Goal: Task Accomplishment & Management: Manage account settings

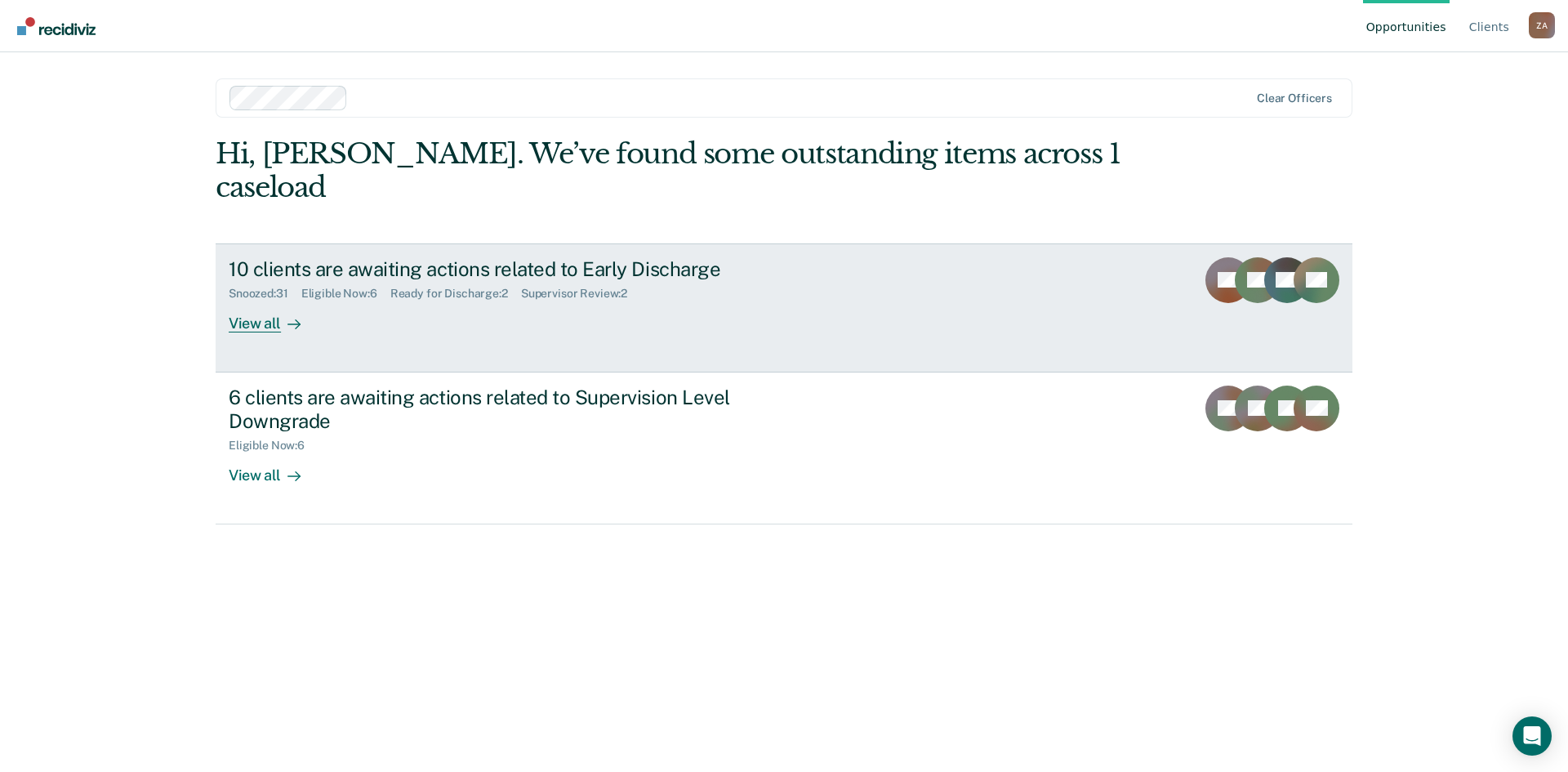
click at [274, 301] on div "View all" at bounding box center [274, 317] width 91 height 32
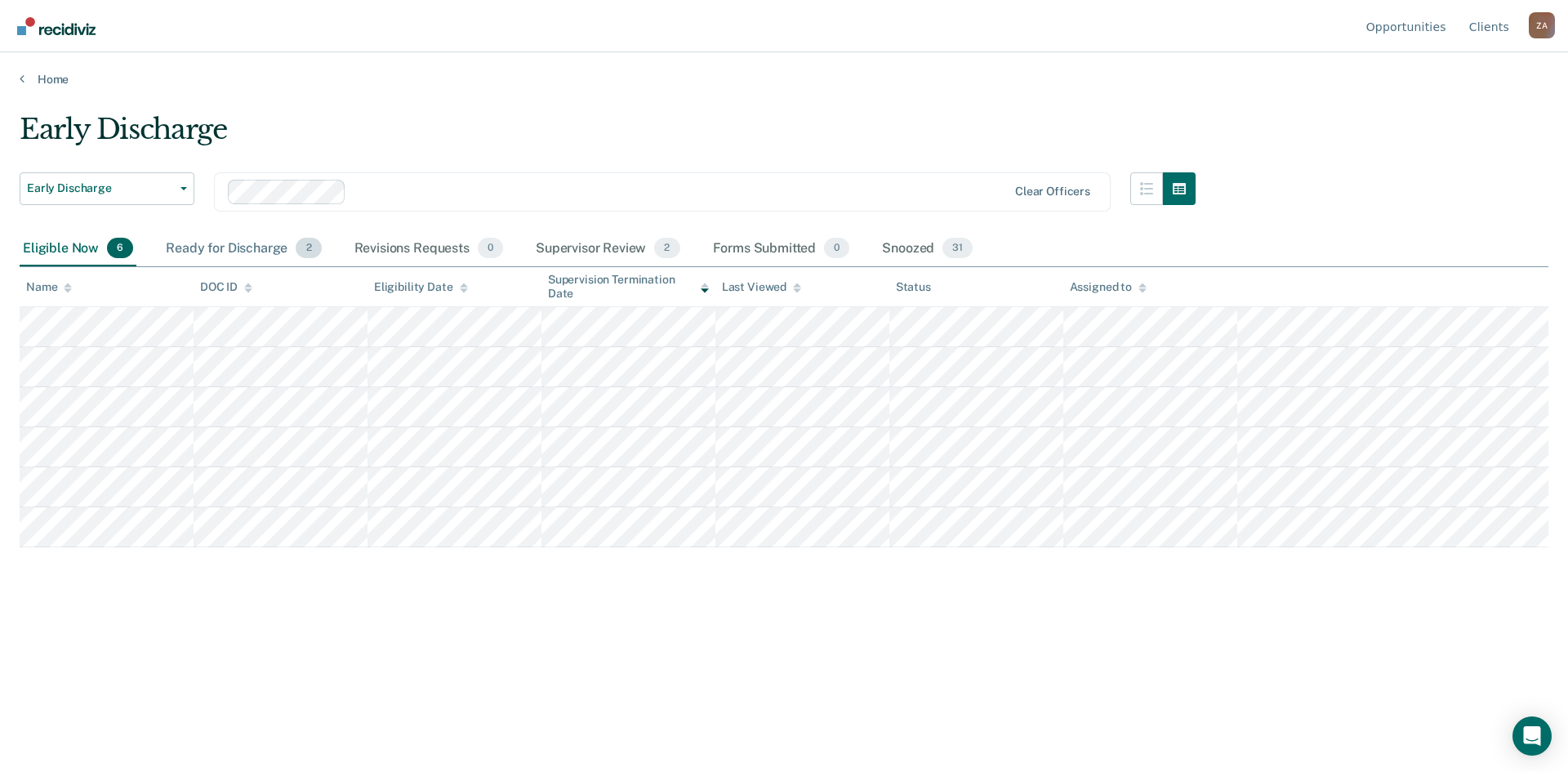
click at [263, 248] on div "Ready for Discharge 2" at bounding box center [243, 249] width 162 height 36
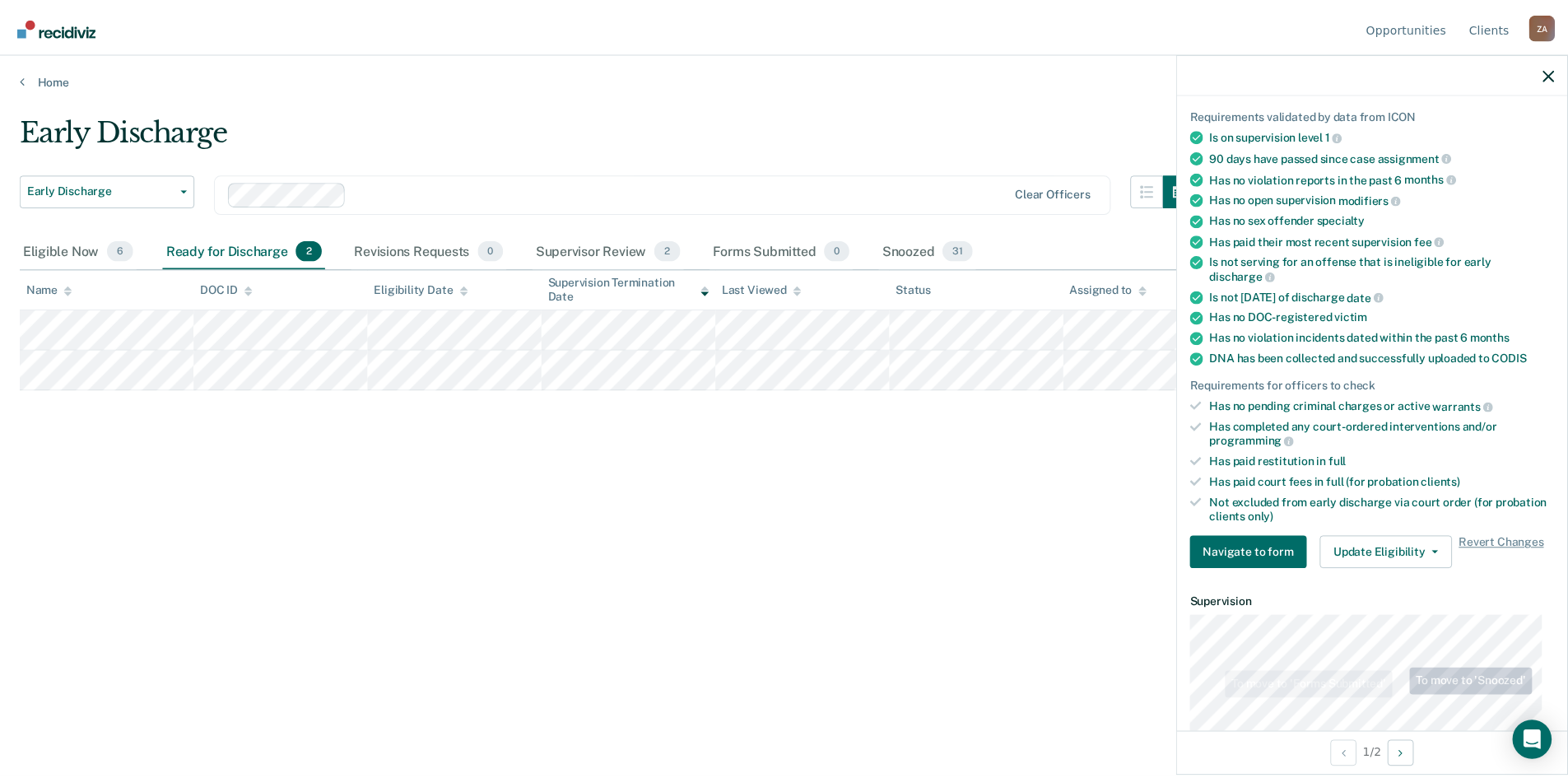
scroll to position [329, 0]
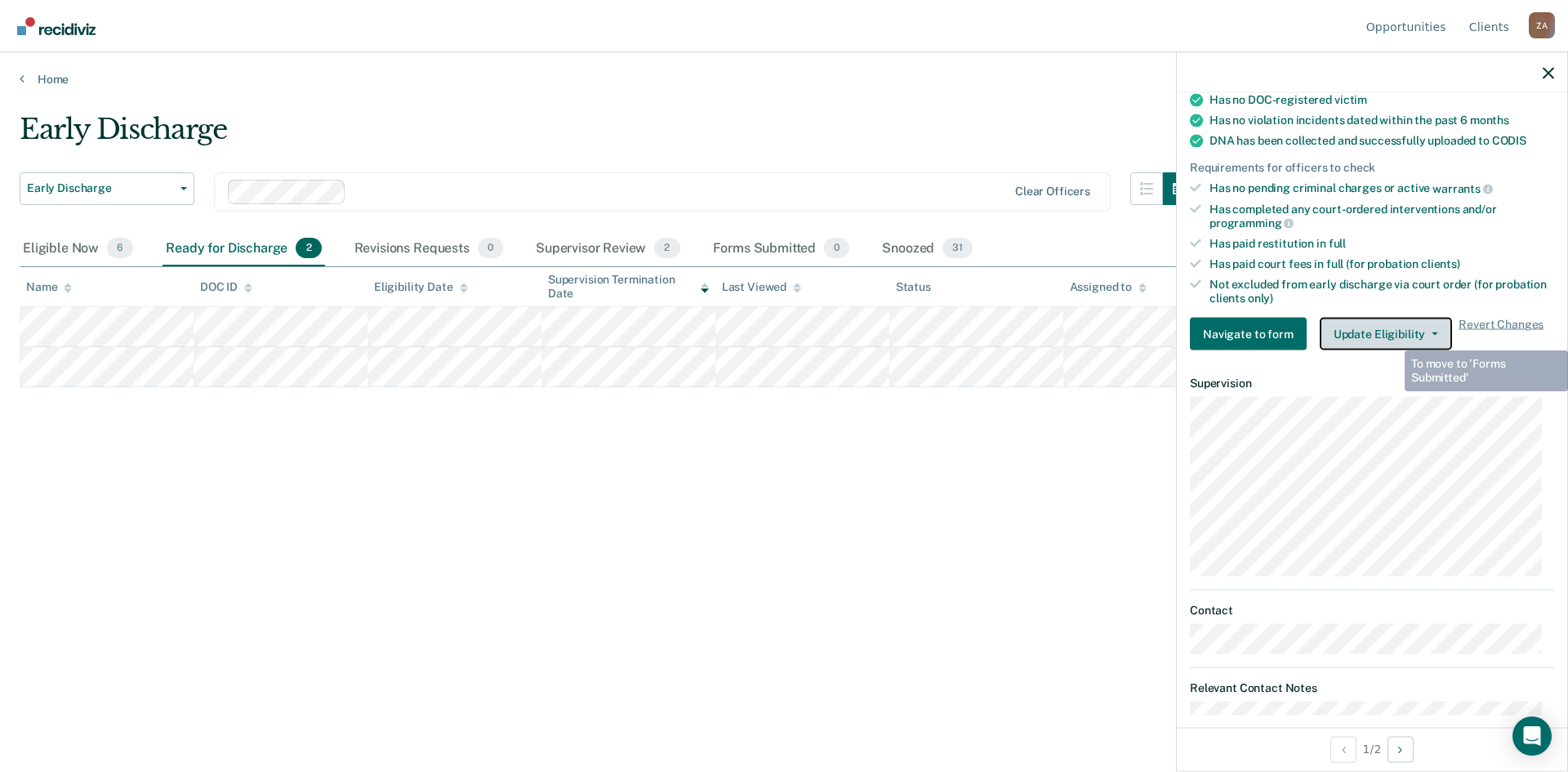
click at [1392, 337] on button "Update Eligibility" at bounding box center [1385, 333] width 132 height 33
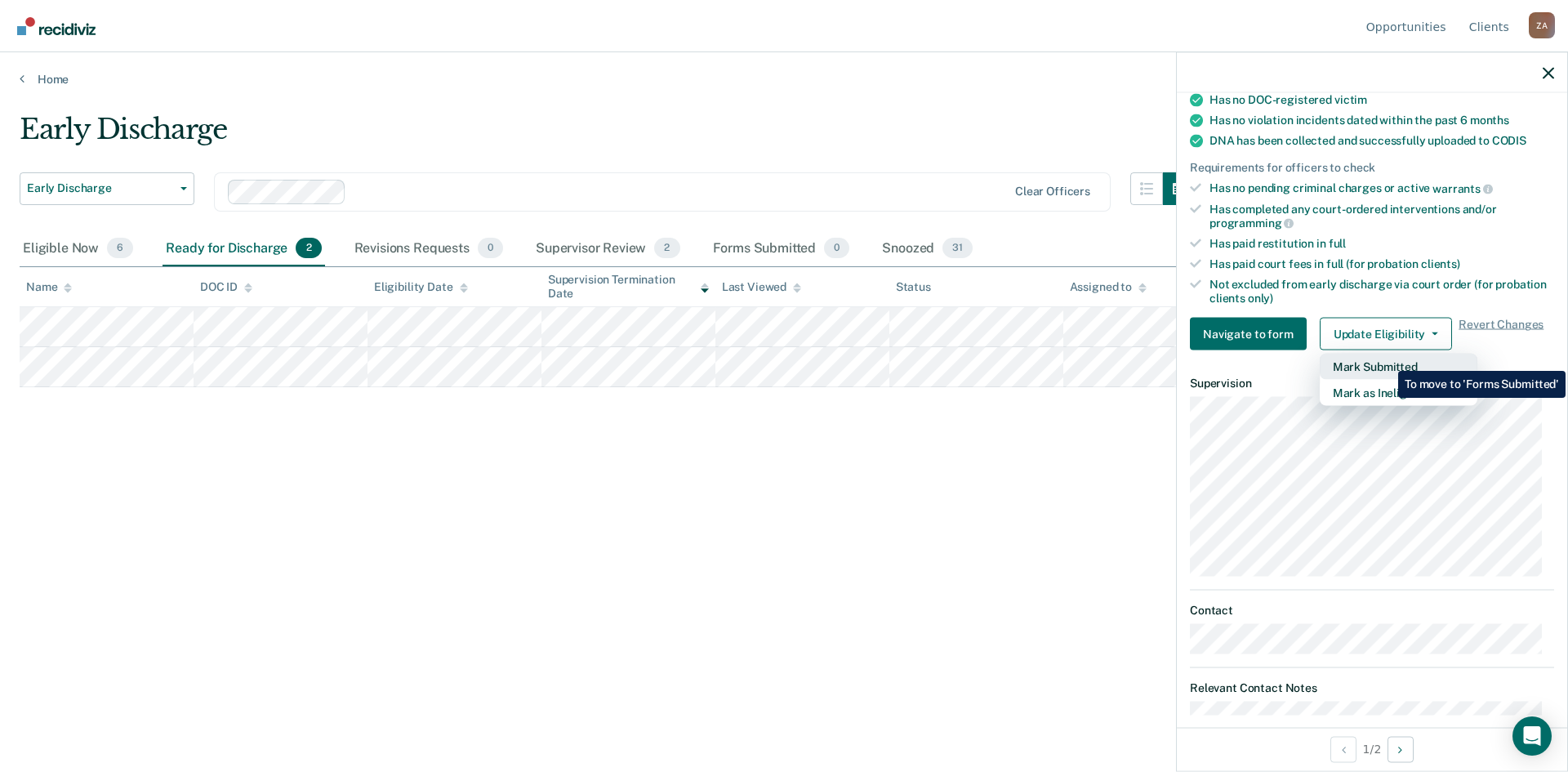
click at [1385, 358] on button "Mark Submitted" at bounding box center [1398, 366] width 157 height 26
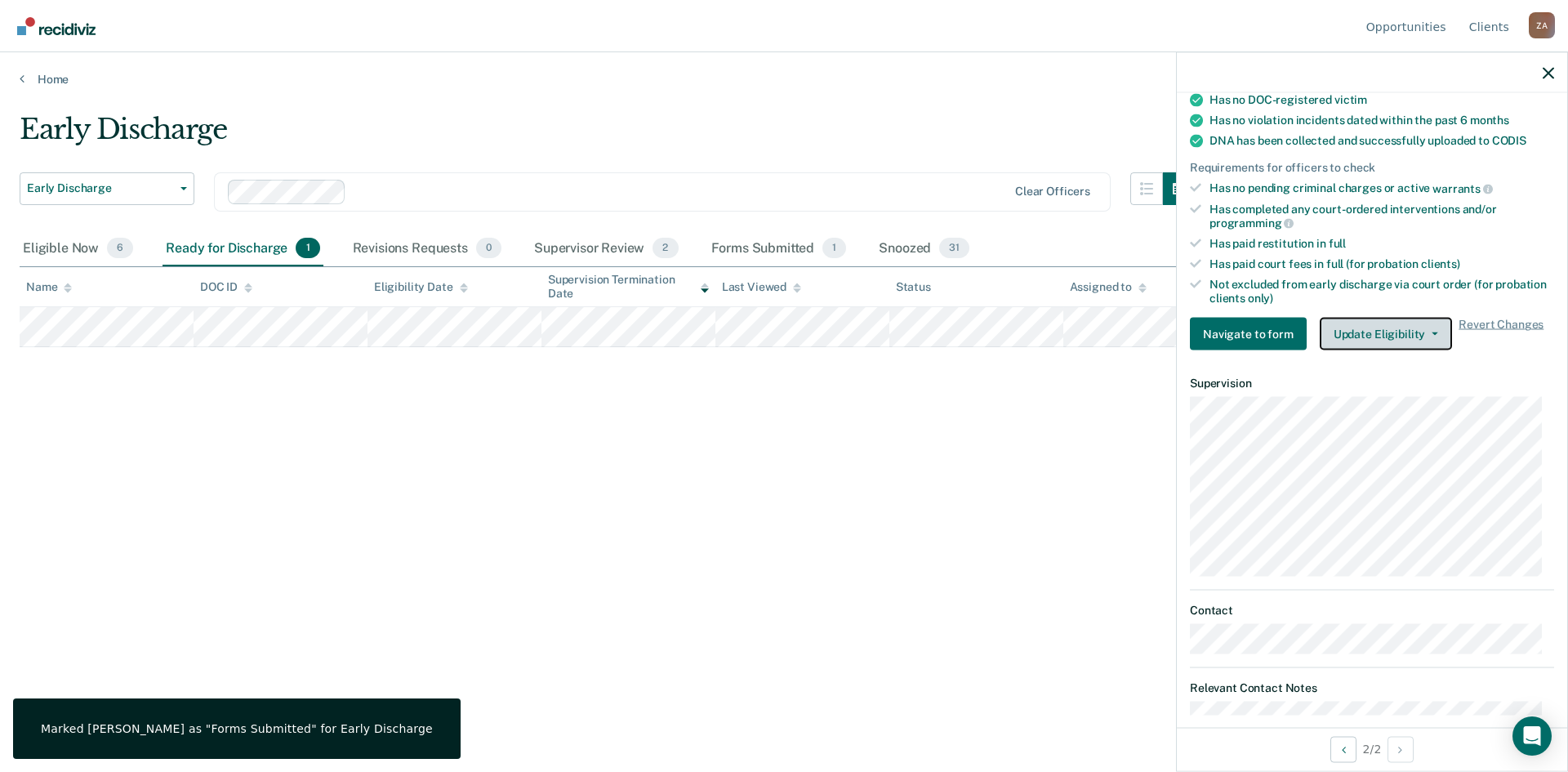
click at [1351, 328] on button "Update Eligibility" at bounding box center [1385, 333] width 132 height 33
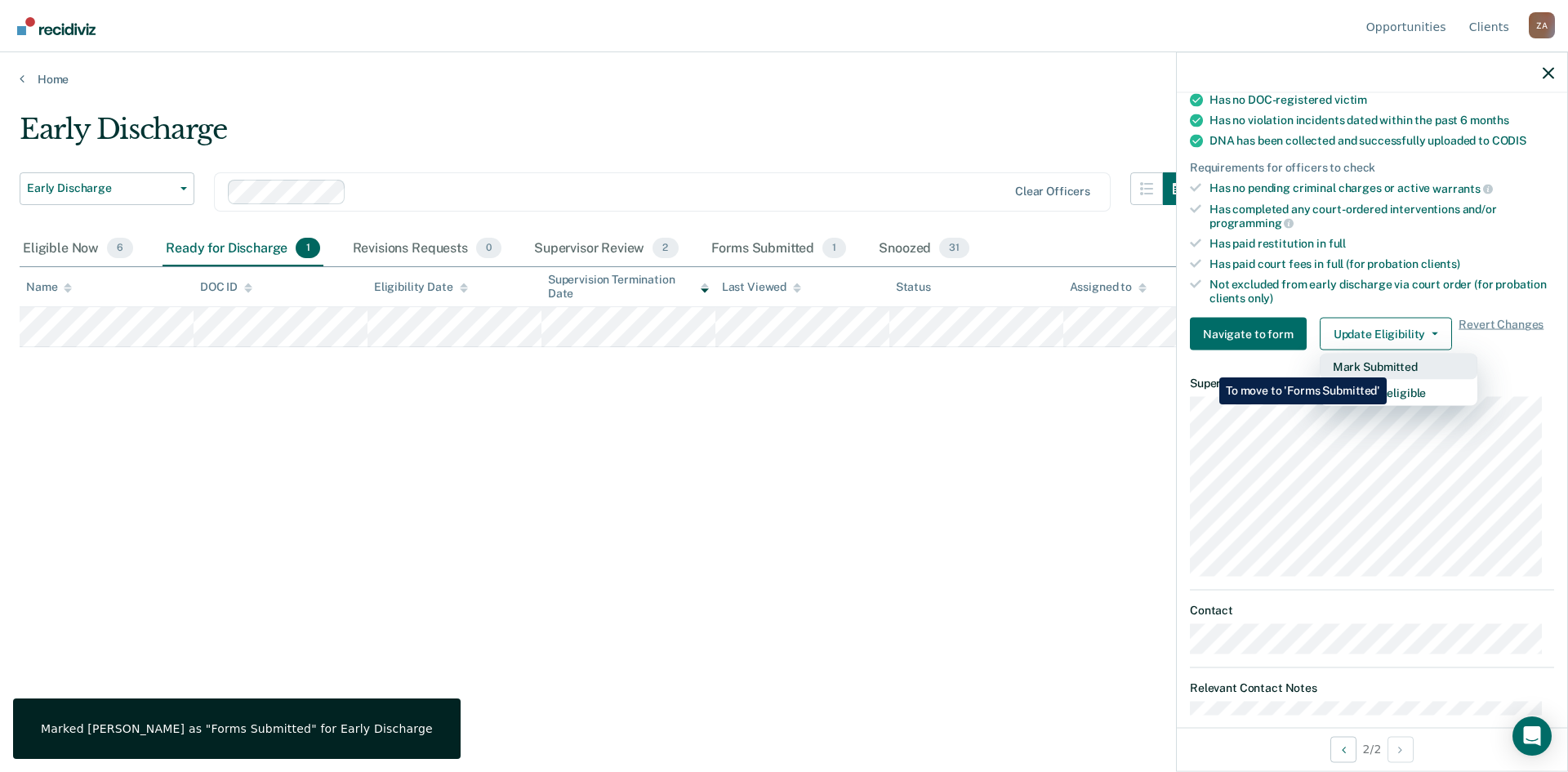
click at [1391, 365] on button "Mark Submitted" at bounding box center [1398, 366] width 157 height 26
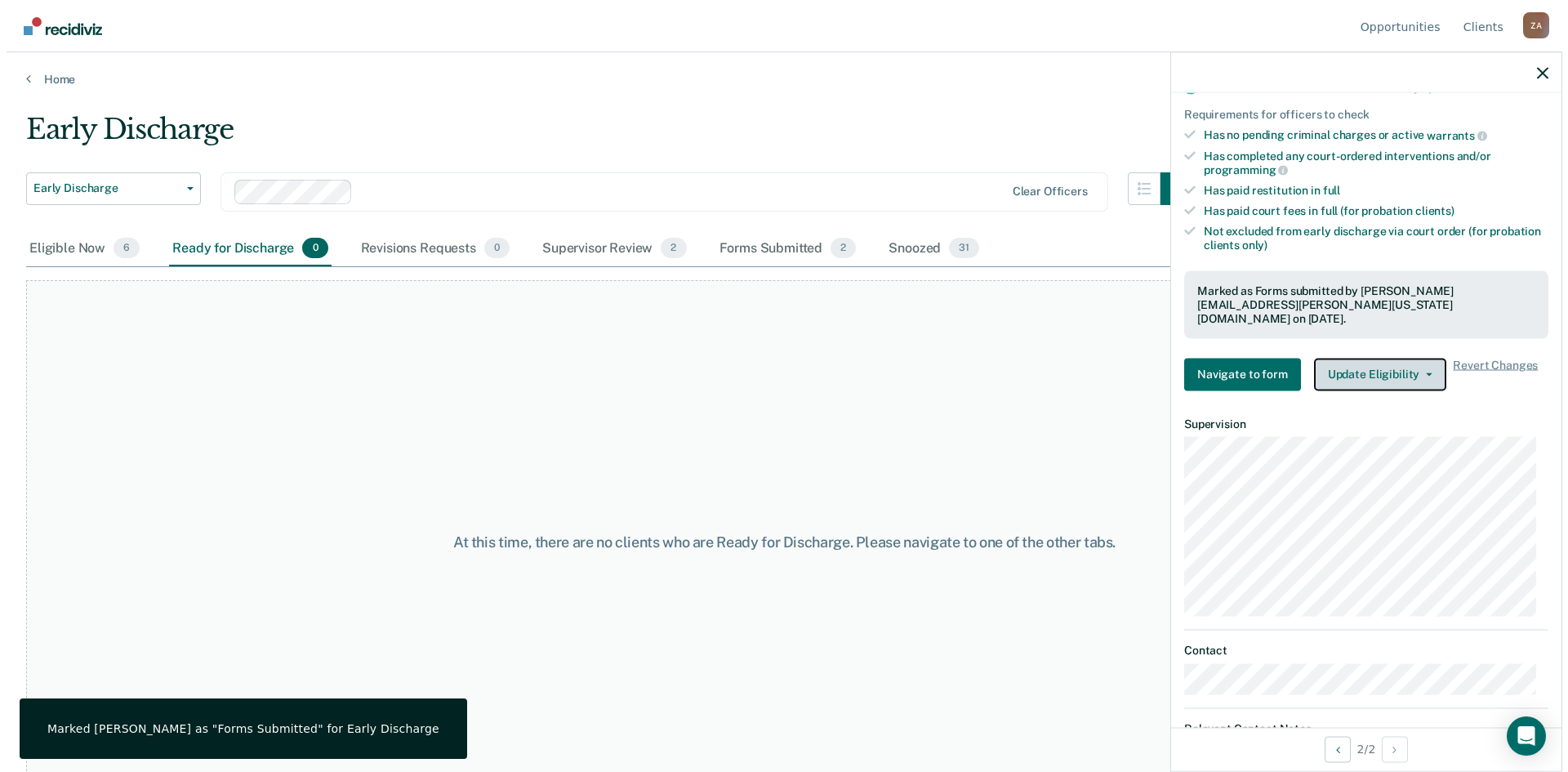
scroll to position [439, 0]
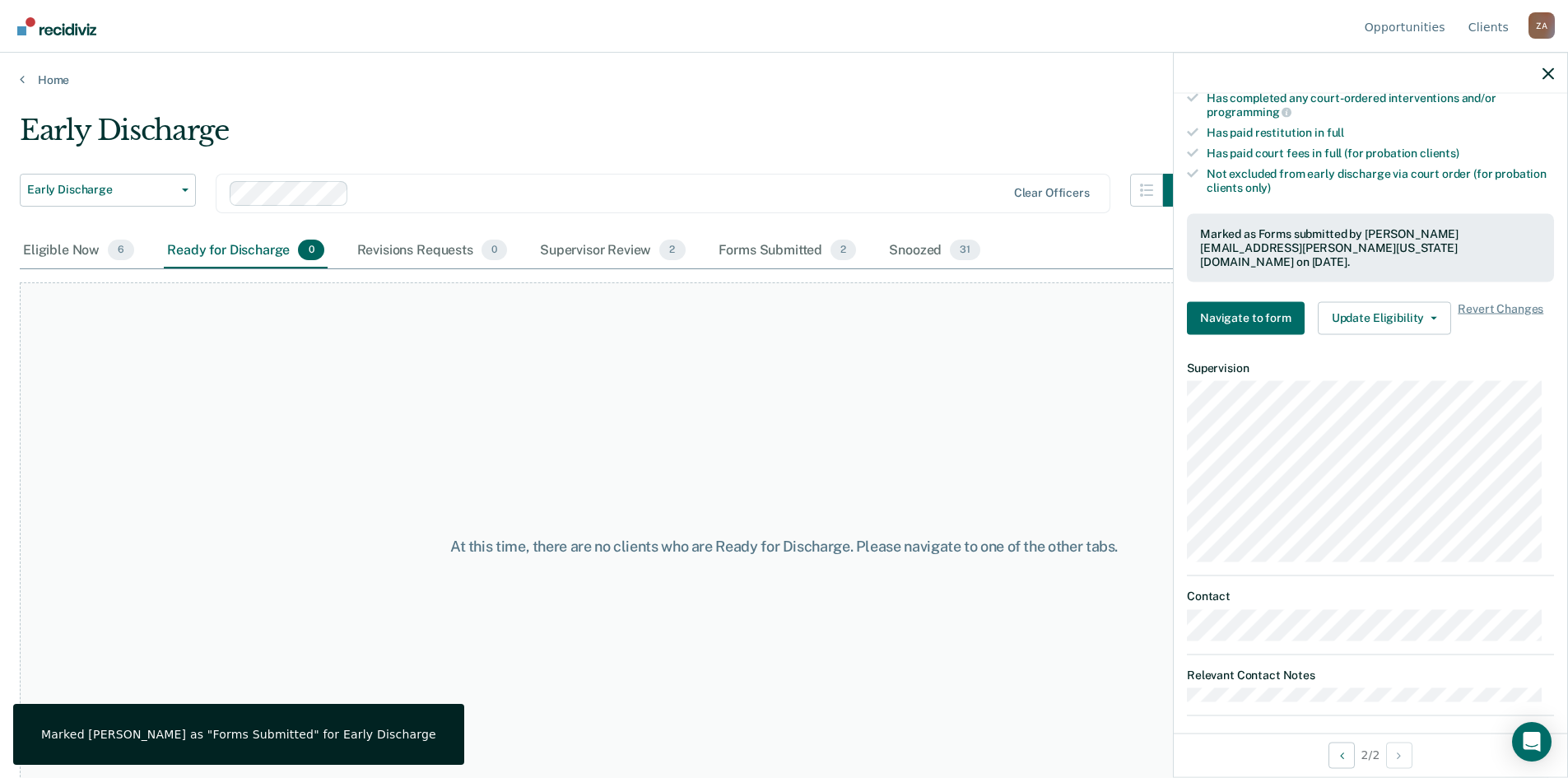
click at [661, 380] on div "At this time, there are no clients who are Ready for Discharge. Please navigate…" at bounding box center [783, 546] width 1528 height 527
click at [664, 250] on span "2" at bounding box center [672, 250] width 25 height 21
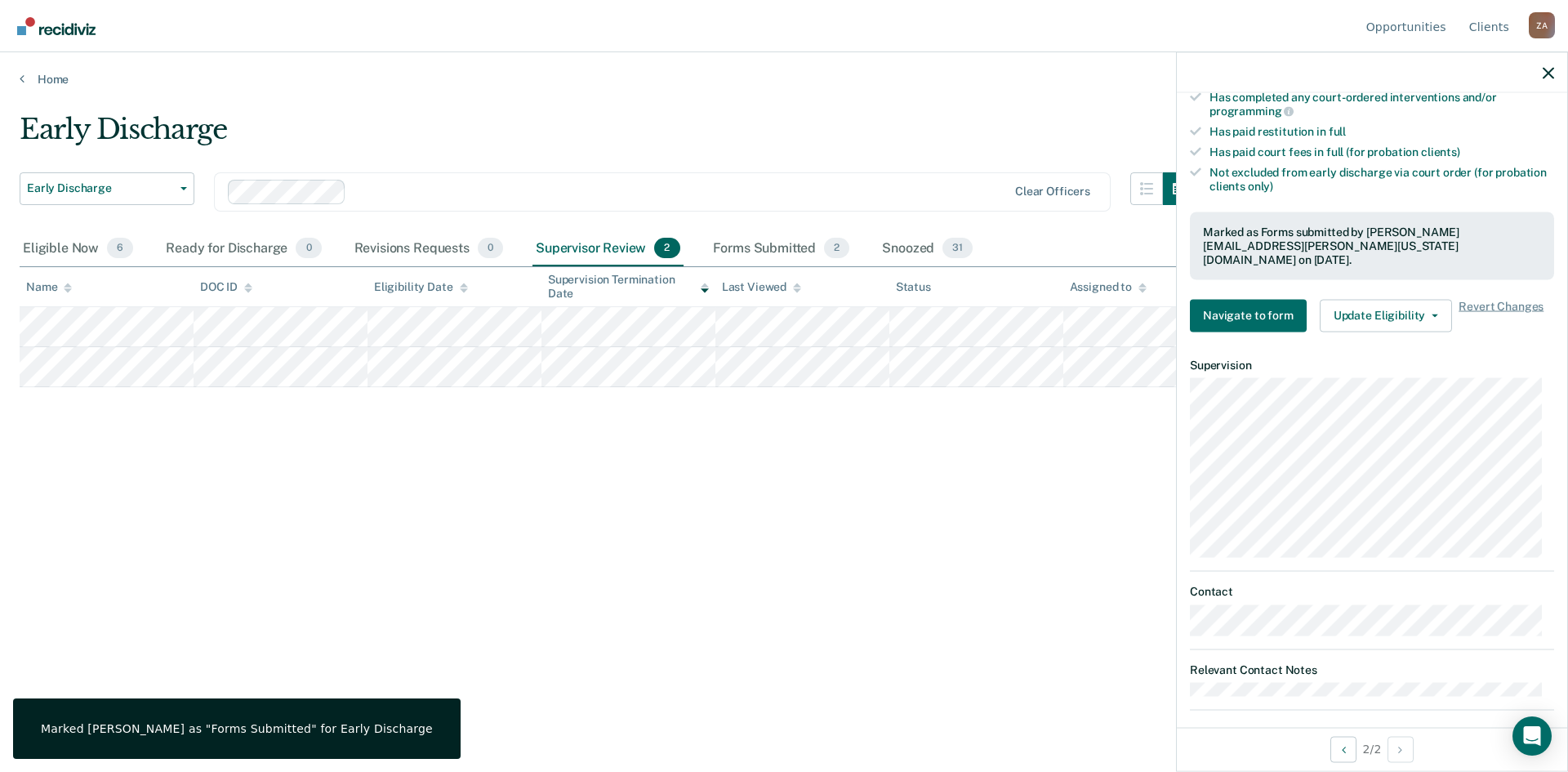
click at [599, 255] on div "Supervisor Review 2" at bounding box center [608, 249] width 151 height 36
click at [1545, 72] on icon "button" at bounding box center [1549, 73] width 12 height 12
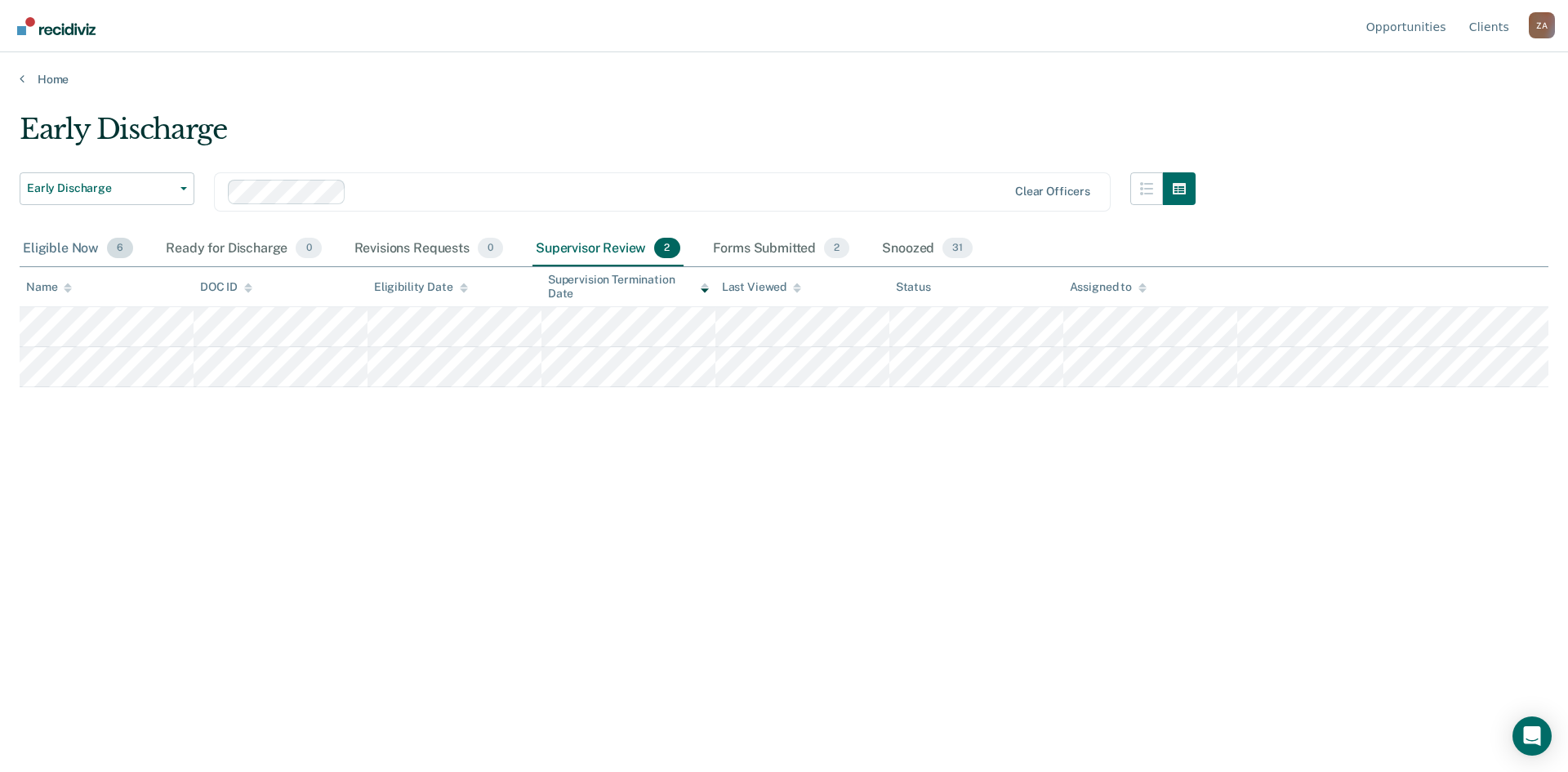
click at [82, 247] on div "Eligible Now 6" at bounding box center [77, 249] width 116 height 36
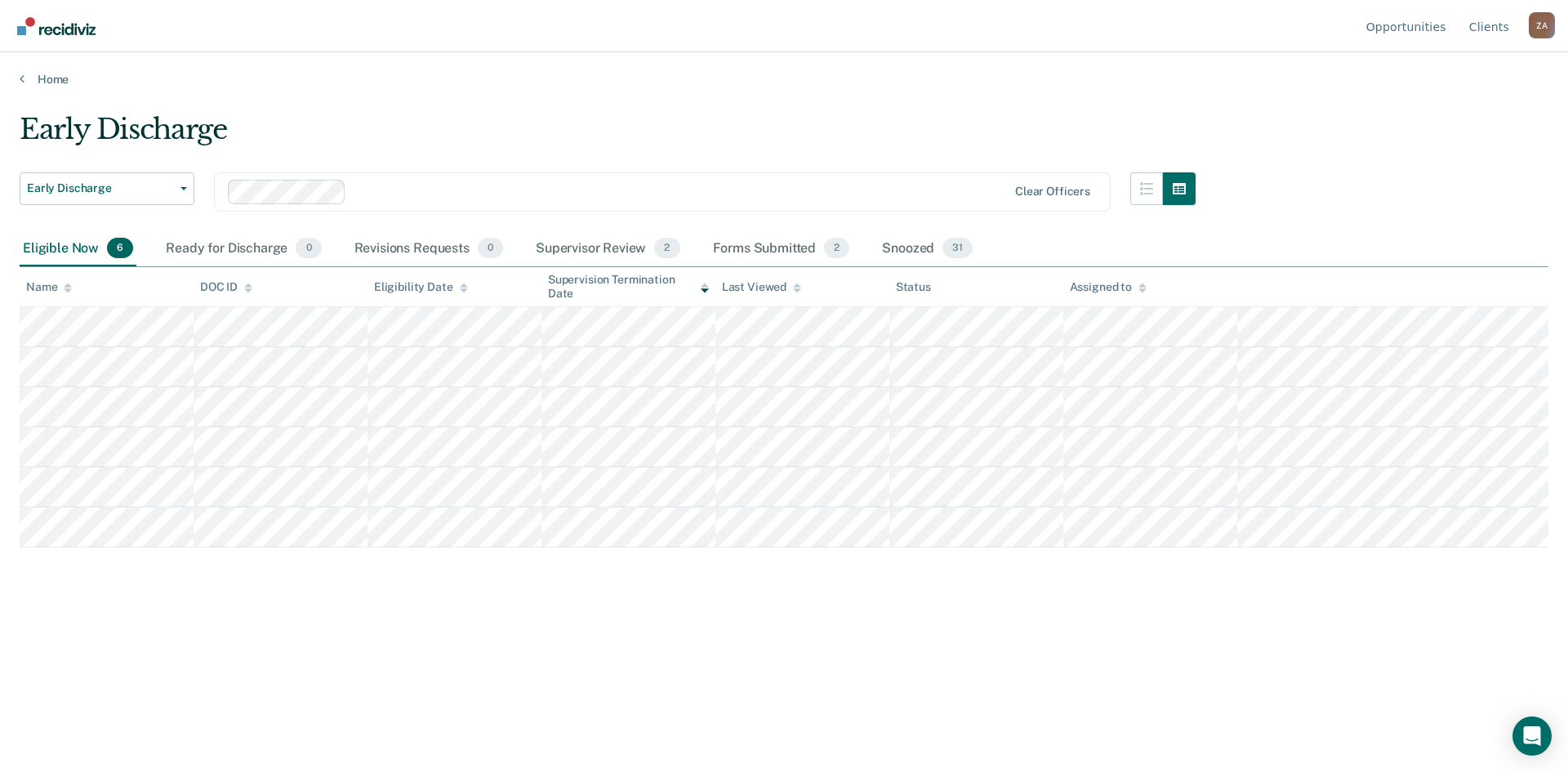
click at [407, 193] on div at bounding box center [679, 192] width 654 height 18
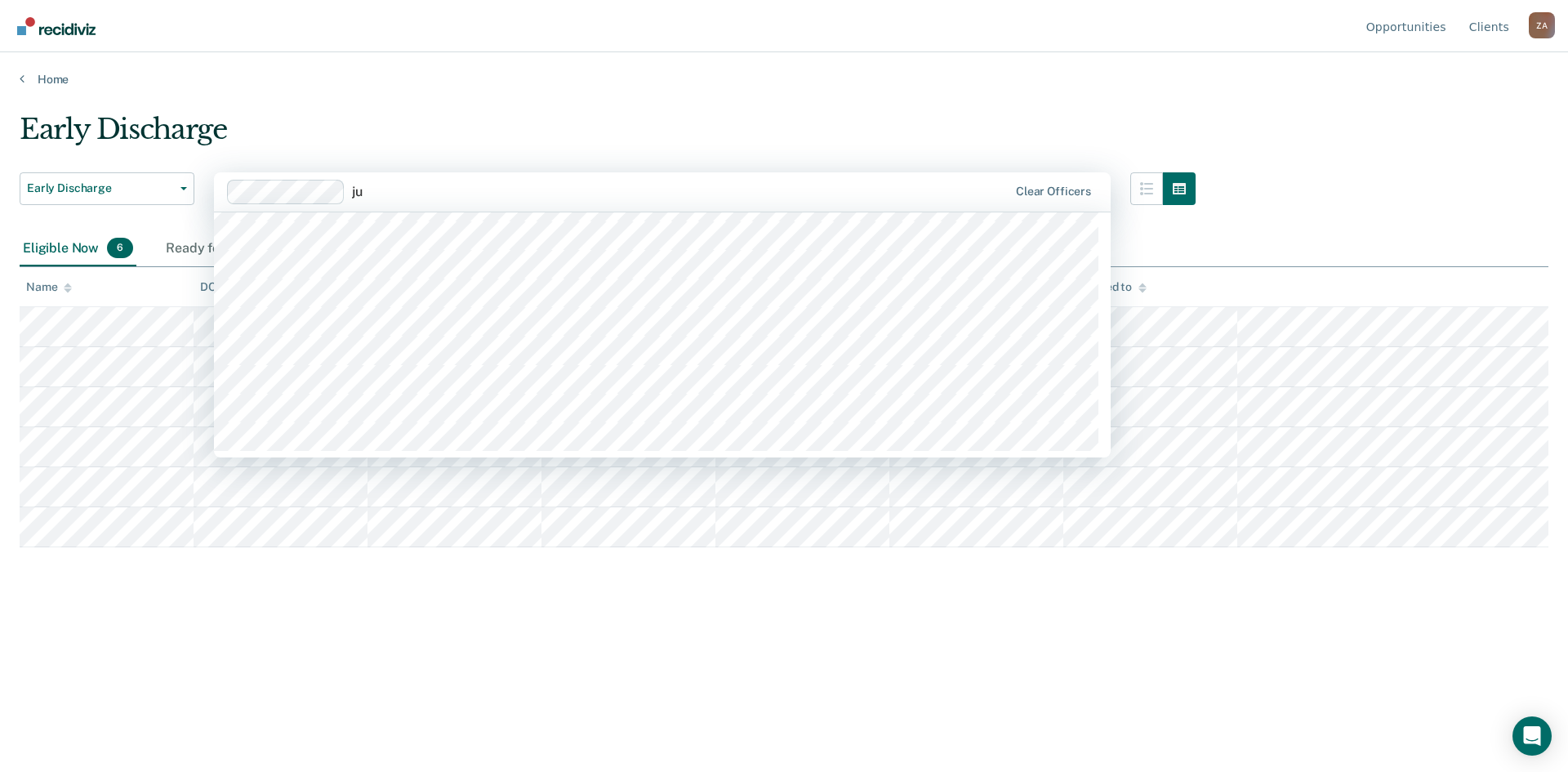
scroll to position [0, 0]
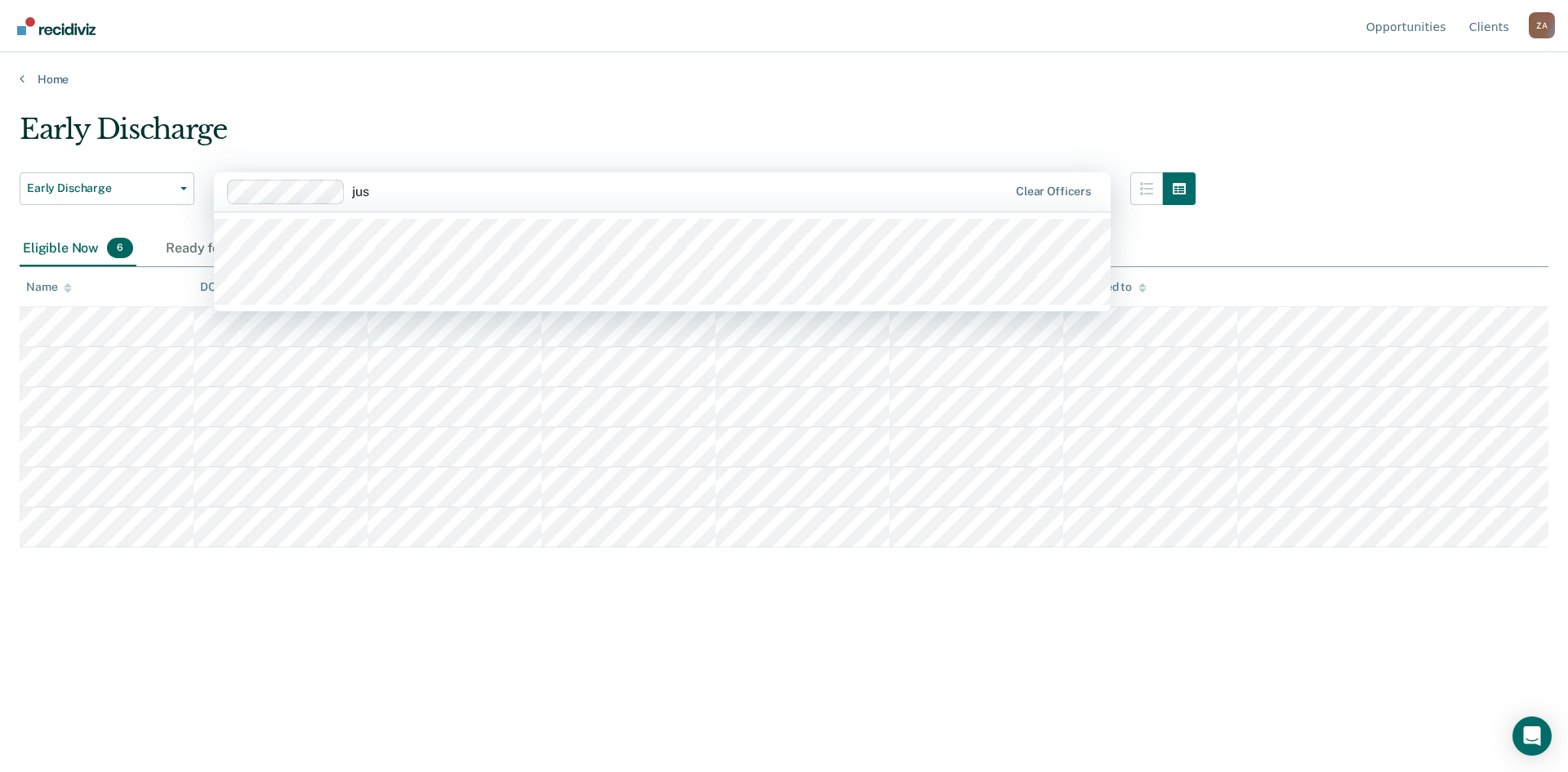
type input "jus"
click at [623, 99] on main "Early Discharge Early Discharge Early Discharge Supervision Level Downgrade 3 r…" at bounding box center [784, 426] width 1568 height 681
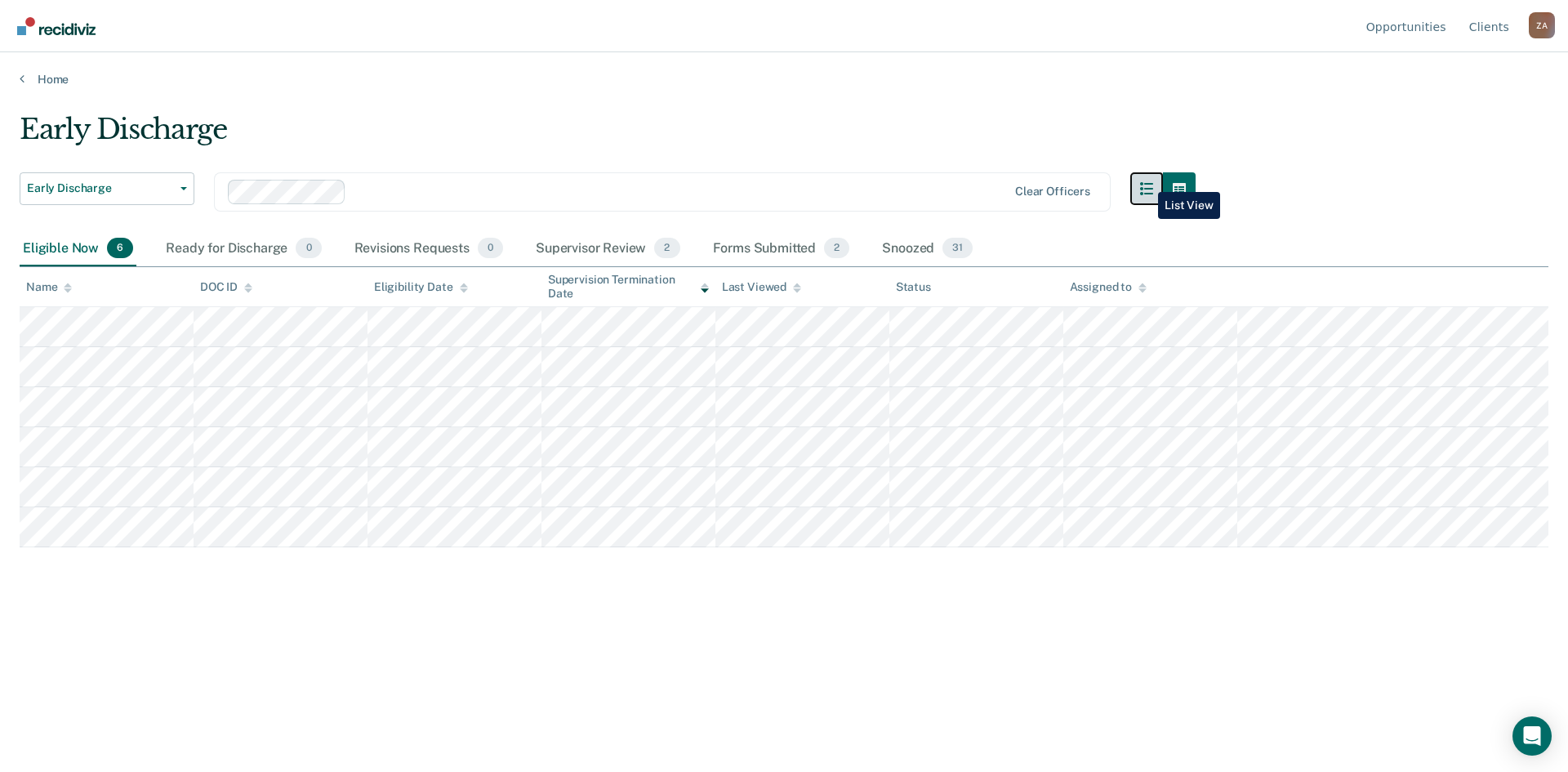
click at [1146, 180] on button "button" at bounding box center [1146, 188] width 33 height 33
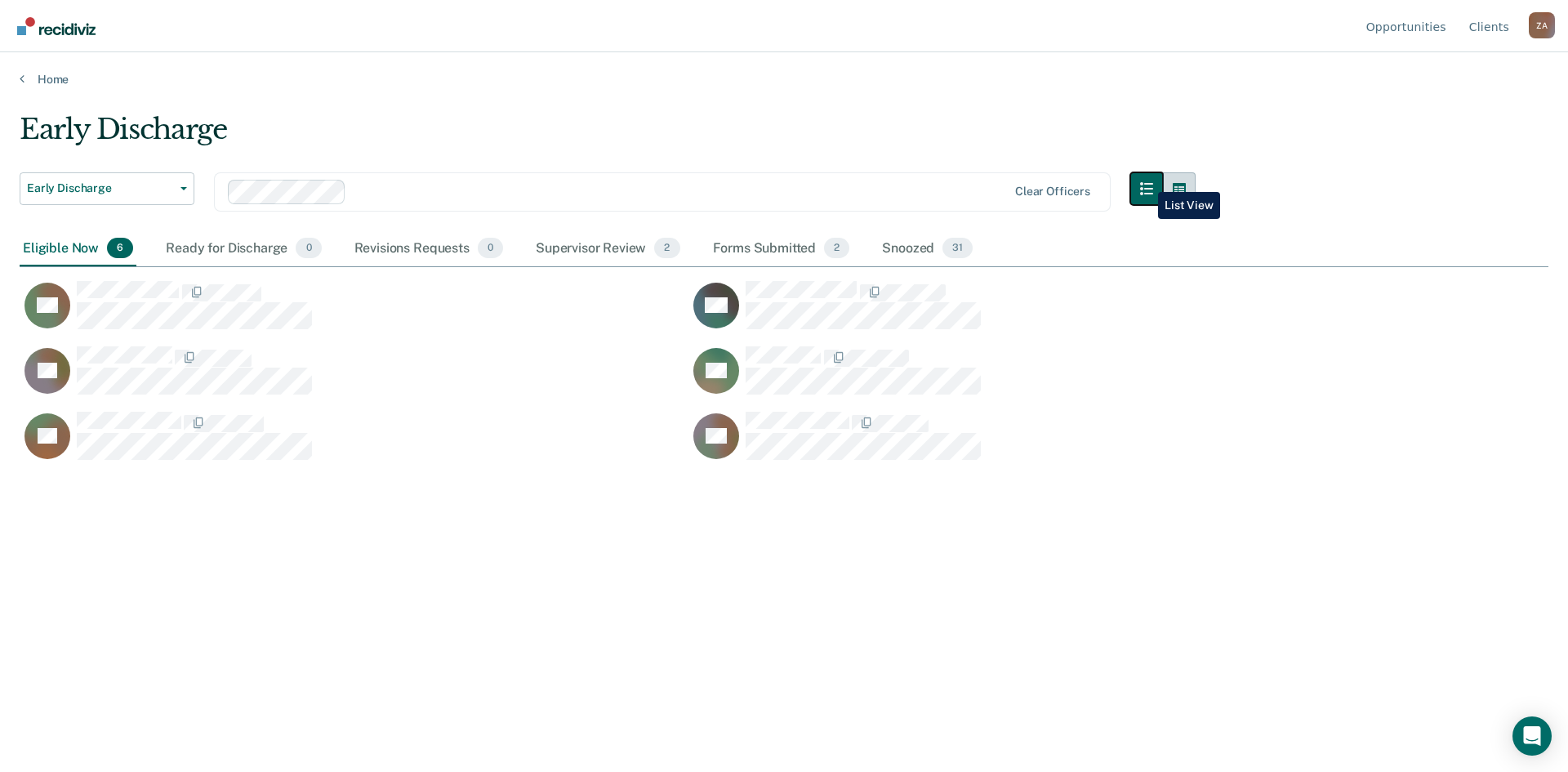
scroll to position [524, 1516]
click at [1182, 192] on icon "button" at bounding box center [1180, 189] width 13 height 13
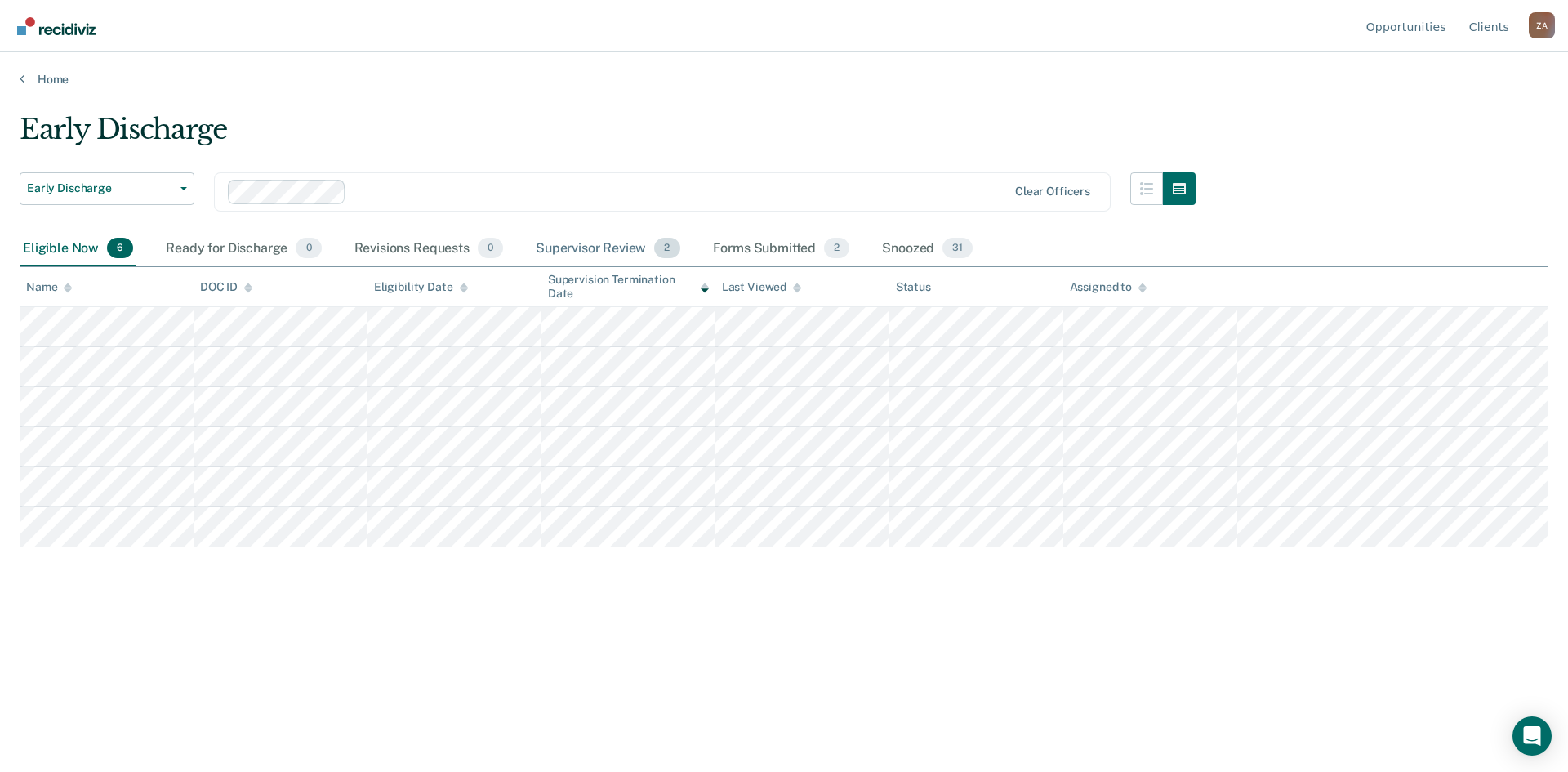
click at [611, 250] on div "Supervisor Review 2" at bounding box center [608, 249] width 151 height 36
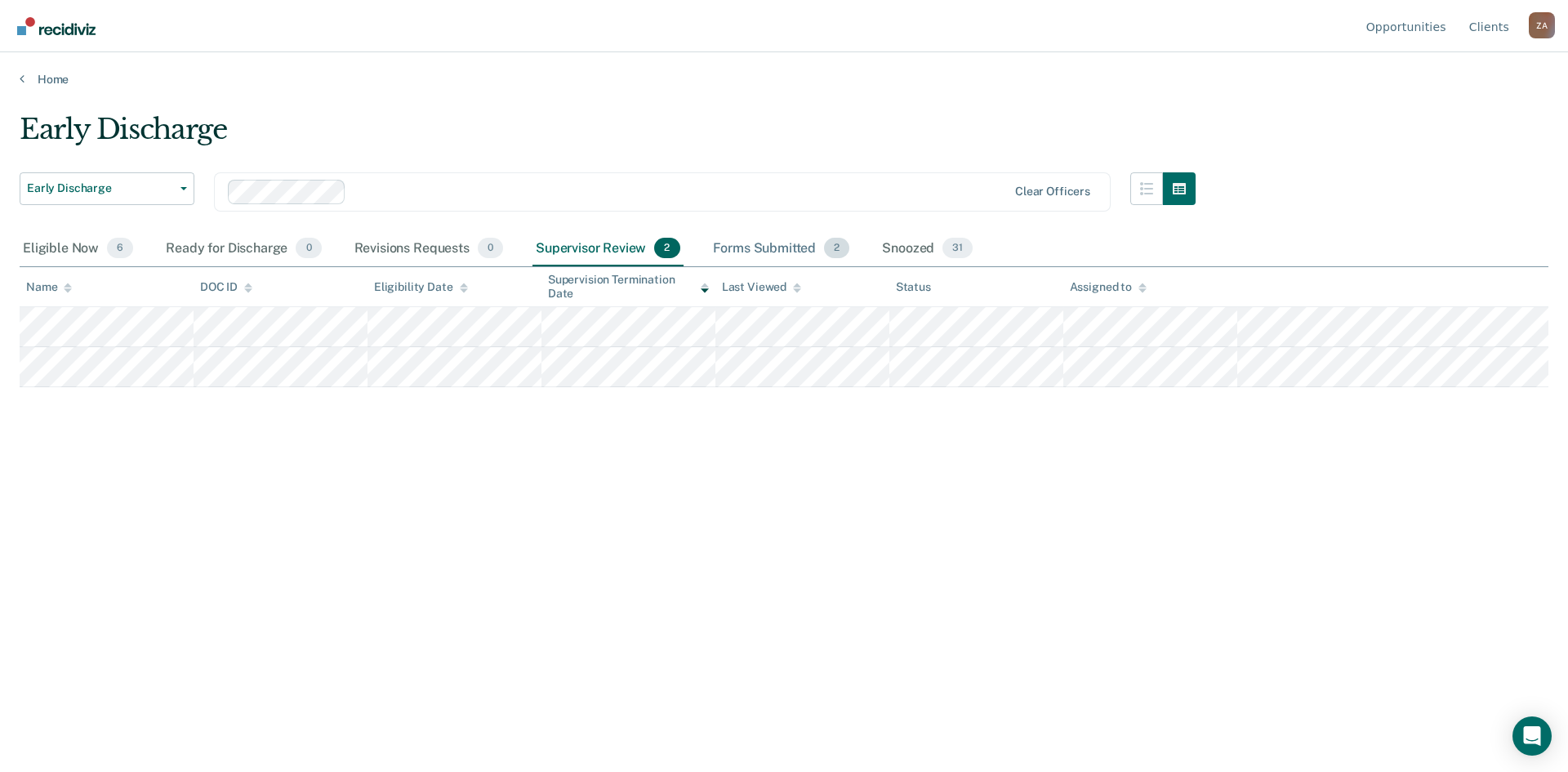
click at [722, 250] on div "Forms Submitted 2" at bounding box center [782, 249] width 144 height 36
